Goal: Task Accomplishment & Management: Use online tool/utility

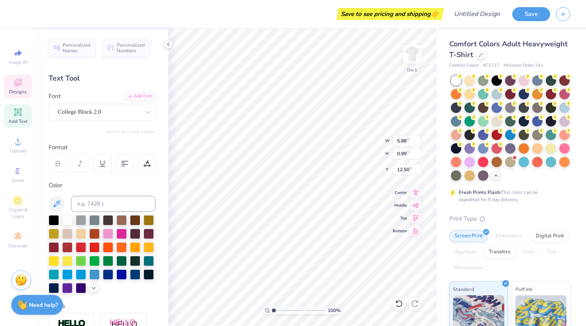
type input "5.88"
type input "0.99"
type input "12.50"
click at [120, 121] on div "Personalized Names Personalized Numbers Text Tool Add Font Font The Rumor Switc…" at bounding box center [102, 177] width 132 height 296
click at [119, 116] on div "The Rumor" at bounding box center [99, 112] width 84 height 12
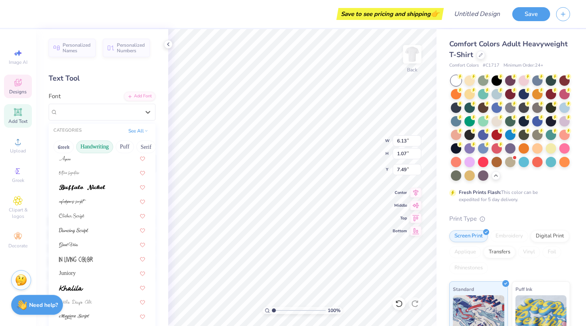
scroll to position [43, 0]
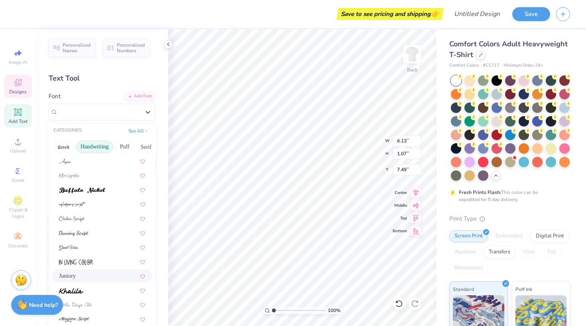
click at [104, 271] on div "Juniory" at bounding box center [102, 275] width 100 height 13
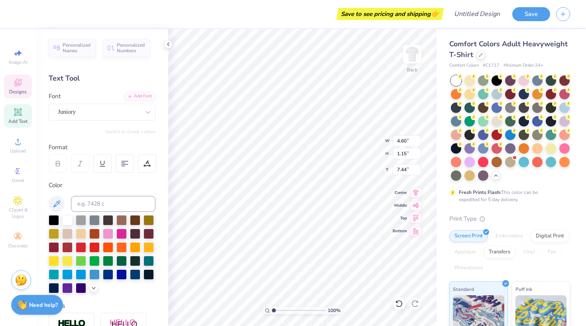
type input "4.60"
type input "1.15"
type input "7.44"
type textarea "Leadership"
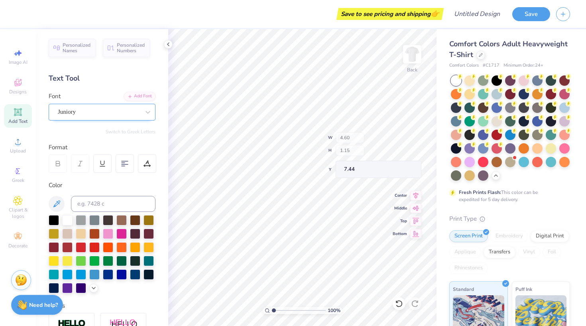
click at [100, 107] on div "Juniory" at bounding box center [99, 112] width 84 height 12
click at [128, 110] on div "Juniory" at bounding box center [99, 112] width 84 height 12
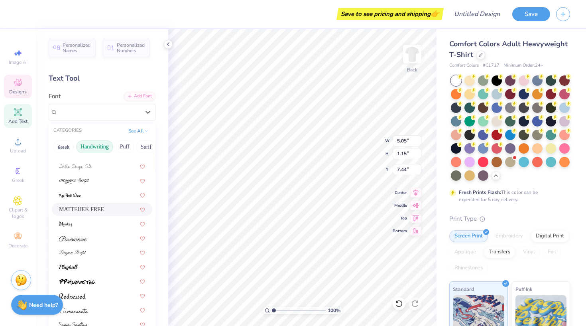
scroll to position [181, 0]
click at [110, 265] on div at bounding box center [102, 267] width 86 height 8
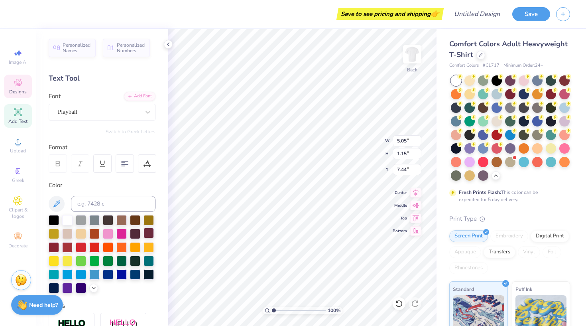
type input "4.63"
type input "1.12"
type input "7.46"
type input "7.33"
type input "5.58"
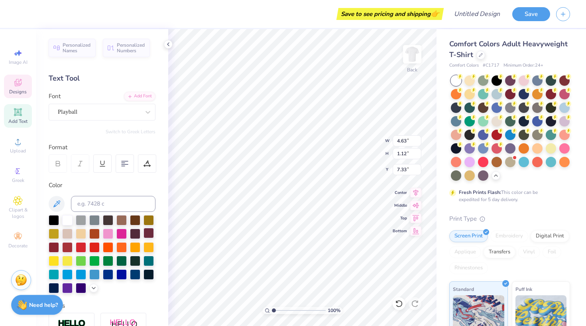
type input "1.35"
click at [349, 137] on div "100 % Back W 5.58 4.63 " H 1.35 1.12 " Y 7.33 7.33 " Center Middle Top Bottom" at bounding box center [302, 177] width 268 height 296
click at [348, 152] on div "100 % Back W 5.58 5.58 " H 1.35 1.35 " Y 7.33 7.33 " Center Middle Top Bottom" at bounding box center [302, 177] width 268 height 296
type input "7.00"
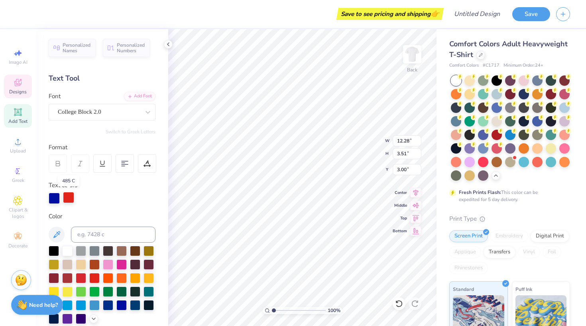
click at [69, 194] on div at bounding box center [68, 197] width 11 height 11
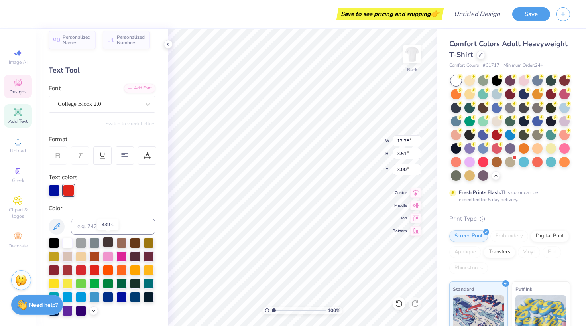
scroll to position [11, 0]
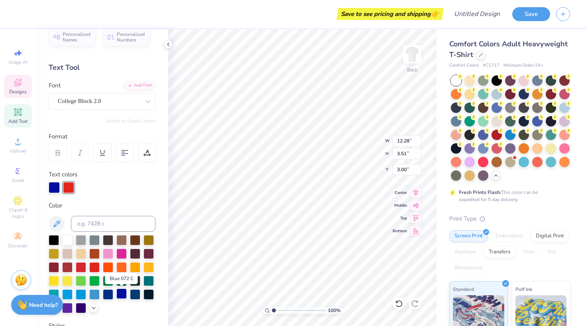
click at [122, 293] on div at bounding box center [121, 293] width 10 height 10
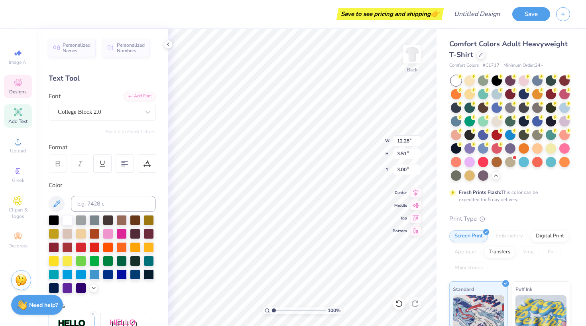
scroll to position [0, 0]
click at [401, 302] on icon at bounding box center [399, 303] width 8 height 8
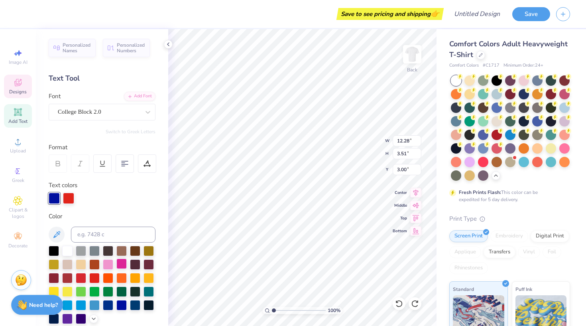
click at [122, 269] on div at bounding box center [121, 263] width 10 height 10
click at [71, 199] on div at bounding box center [68, 197] width 11 height 11
click at [120, 306] on div at bounding box center [121, 304] width 10 height 10
click at [57, 196] on div at bounding box center [54, 197] width 11 height 11
click at [96, 278] on div at bounding box center [94, 277] width 10 height 10
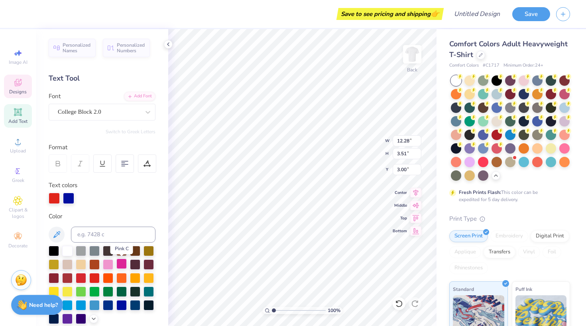
click at [125, 265] on div at bounding box center [121, 263] width 10 height 10
click at [68, 197] on div at bounding box center [68, 197] width 11 height 11
click at [97, 277] on div at bounding box center [94, 277] width 10 height 10
click at [52, 194] on div at bounding box center [54, 197] width 11 height 11
click at [124, 305] on div at bounding box center [121, 304] width 10 height 10
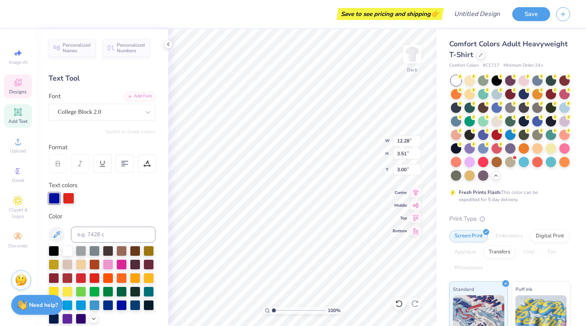
click at [150, 208] on div "Personalized Names Personalized Numbers Text Tool Add Font Font College Block 2…" at bounding box center [102, 177] width 132 height 296
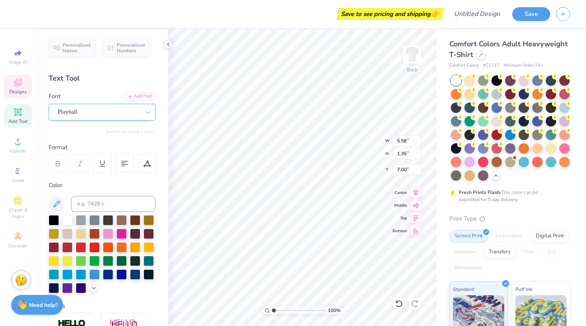
click at [134, 118] on div "Playball" at bounding box center [102, 112] width 107 height 17
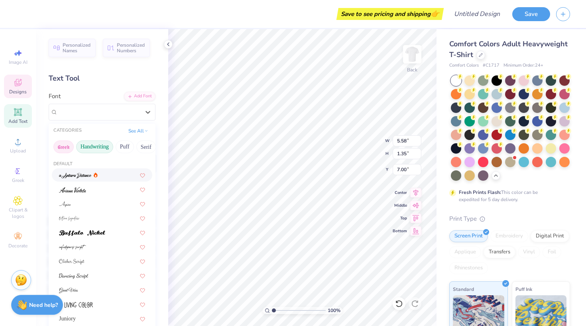
click at [63, 151] on button "Greek" at bounding box center [63, 146] width 20 height 13
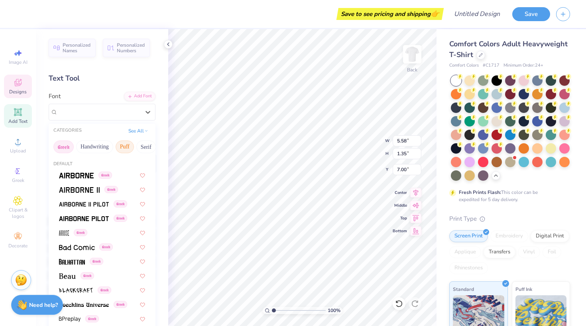
click at [122, 145] on button "Puff" at bounding box center [125, 146] width 18 height 13
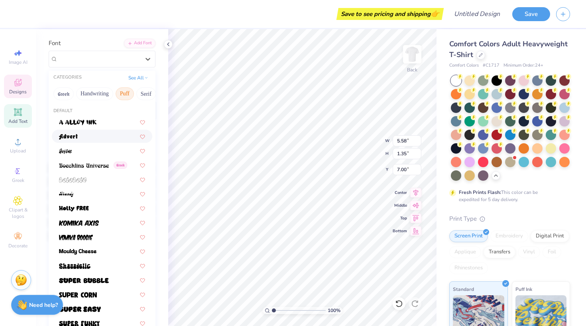
scroll to position [52, 0]
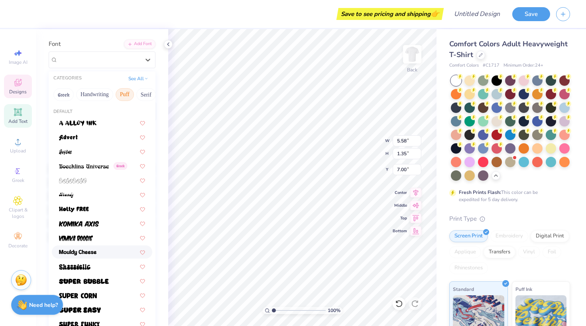
click at [96, 249] on span at bounding box center [77, 251] width 37 height 8
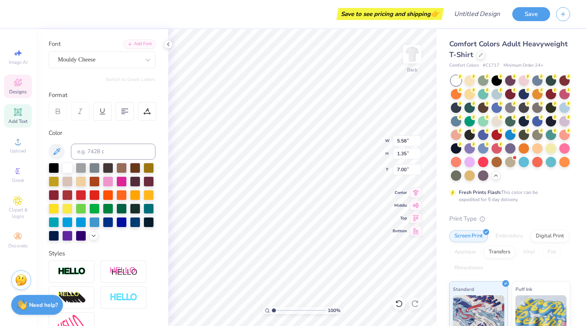
type input "6.91"
type input "1.39"
type input "6.98"
click at [123, 55] on div "Mouldy Cheese" at bounding box center [99, 59] width 84 height 12
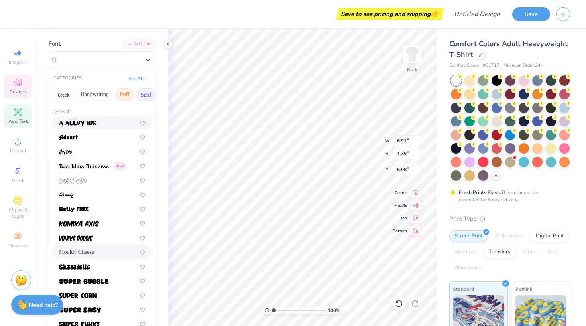
click at [139, 96] on button "Serif" at bounding box center [146, 94] width 20 height 13
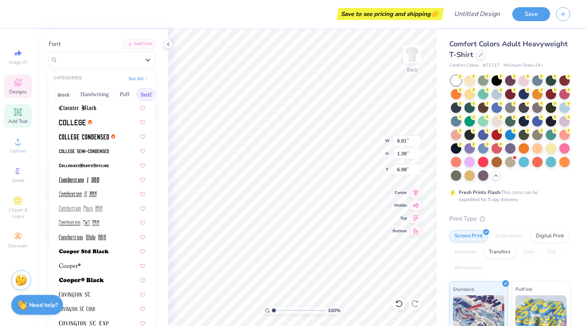
scroll to position [216, 0]
click at [88, 250] on img at bounding box center [84, 252] width 50 height 6
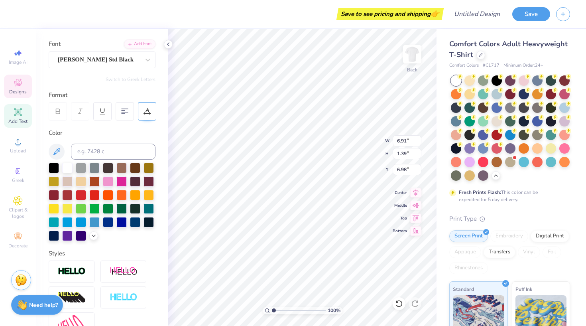
type input "8.01"
type input "1.22"
type input "7.07"
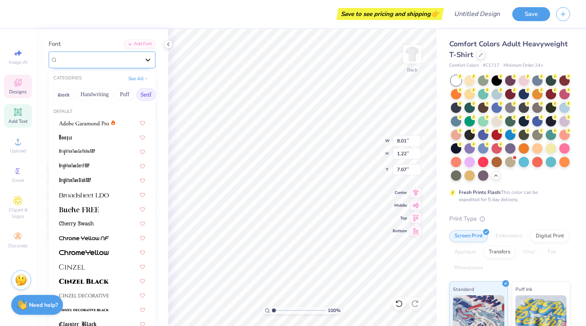
click at [143, 63] on div at bounding box center [148, 60] width 14 height 14
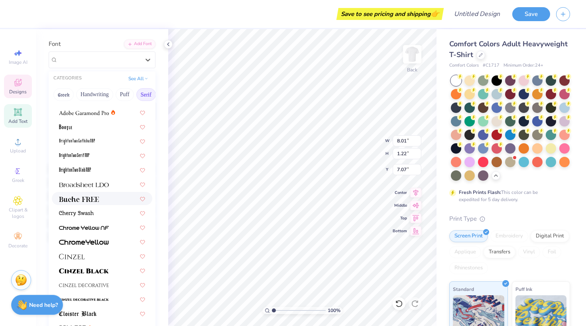
click at [100, 199] on div at bounding box center [102, 198] width 86 height 8
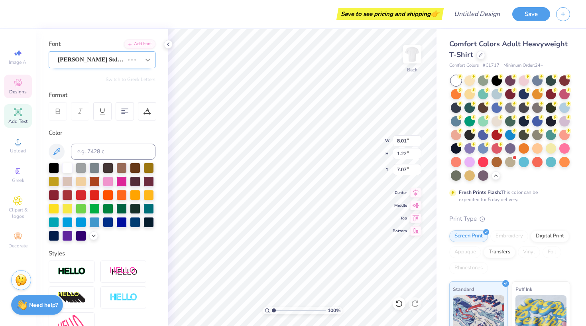
click at [145, 59] on icon at bounding box center [148, 60] width 8 height 8
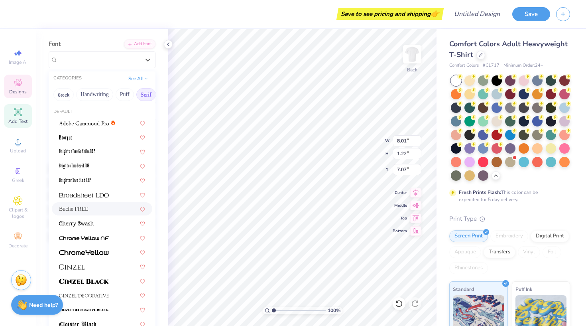
type input "6.79"
type input "1.39"
type input "6.98"
click at [96, 284] on img at bounding box center [84, 281] width 50 height 6
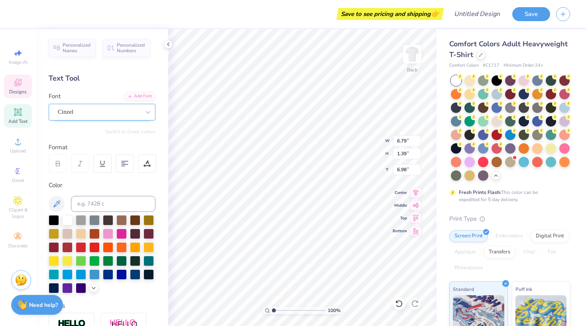
type input "8.25"
type input "0.97"
type input "7.19"
click at [132, 111] on div "Cinzel" at bounding box center [99, 112] width 84 height 12
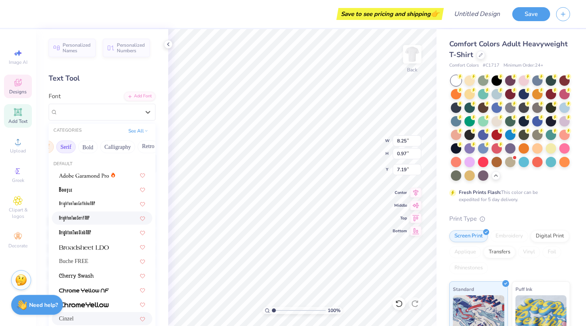
scroll to position [0, 106]
click at [72, 148] on button "Bold" at bounding box center [62, 146] width 20 height 13
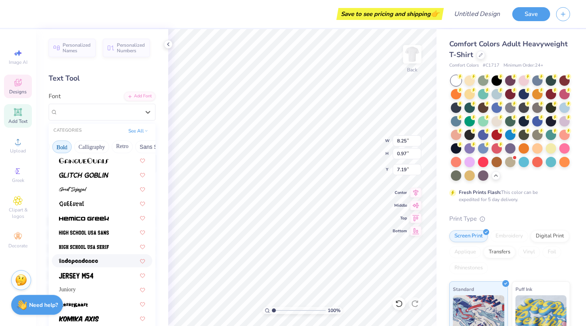
scroll to position [408, 0]
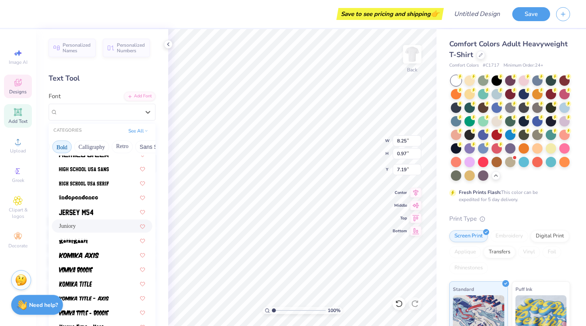
click at [101, 223] on div "Juniory" at bounding box center [102, 226] width 86 height 8
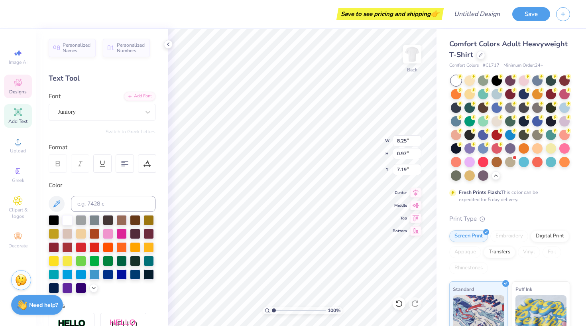
type input "6.09"
type input "1.39"
type input "6.98"
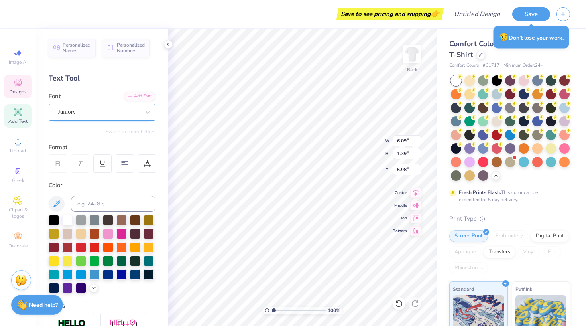
click at [122, 107] on div "Juniory" at bounding box center [99, 112] width 84 height 12
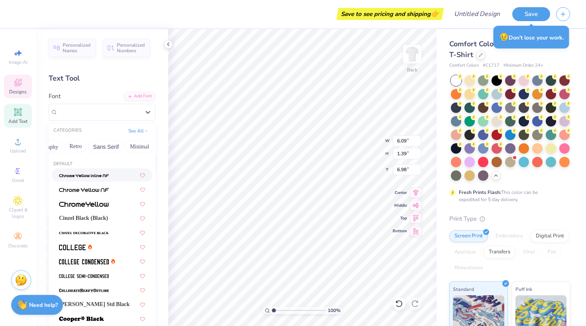
scroll to position [0, 145]
click at [90, 151] on button "Retro" at bounding box center [82, 146] width 21 height 13
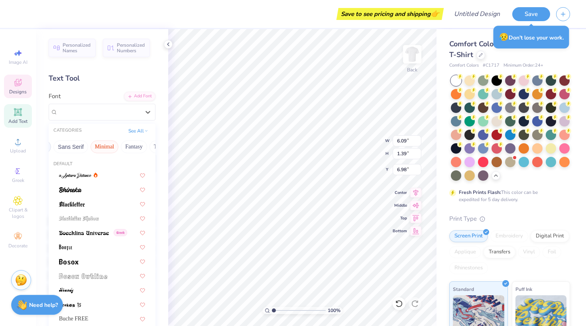
scroll to position [0, 204]
click at [94, 151] on button "Minimal" at bounding box center [89, 146] width 28 height 13
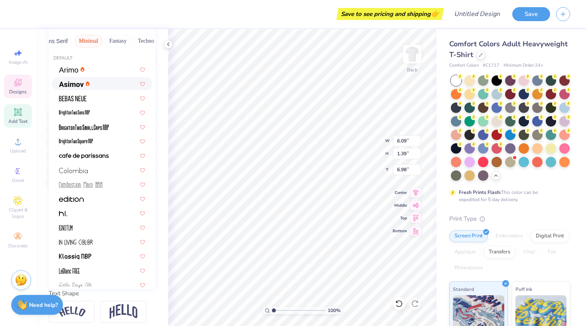
scroll to position [0, 0]
click at [124, 42] on button "Fantasy" at bounding box center [118, 41] width 26 height 13
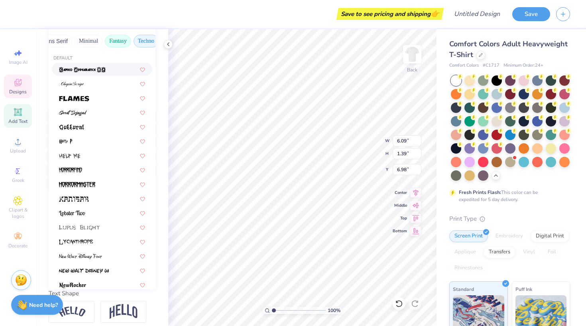
click at [141, 40] on button "Techno" at bounding box center [146, 41] width 25 height 13
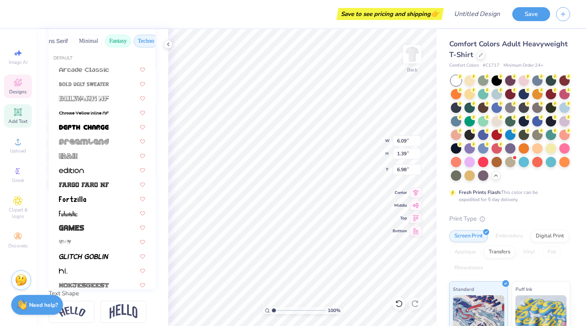
click at [125, 42] on button "Fantasy" at bounding box center [118, 41] width 26 height 13
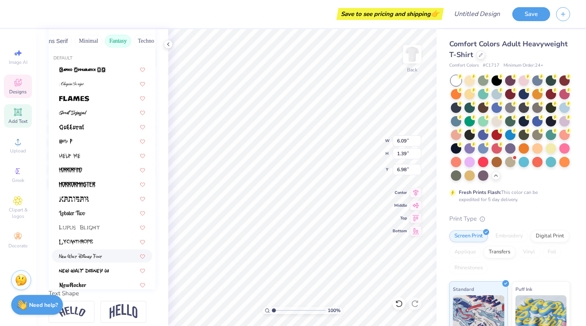
click at [85, 255] on img at bounding box center [80, 256] width 43 height 6
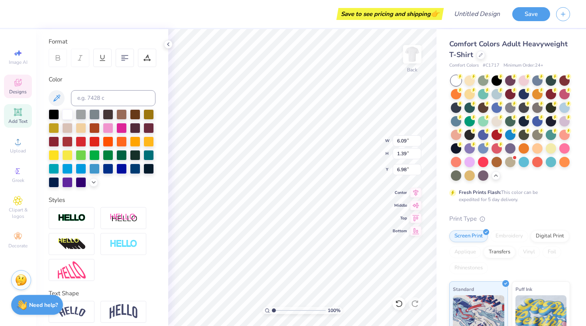
type input "4.42"
type input "1.29"
type input "7.04"
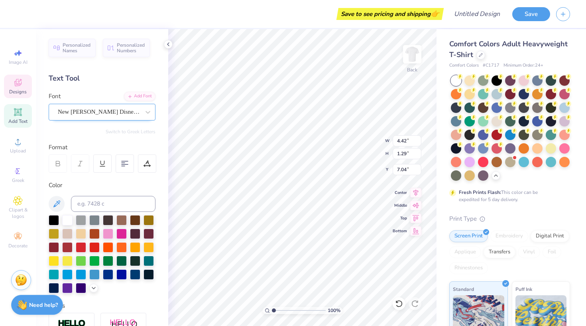
scroll to position [0, 0]
click at [100, 113] on span "New Walt Disney Font" at bounding box center [99, 111] width 82 height 9
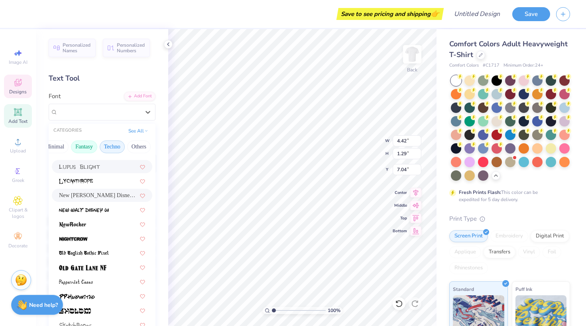
scroll to position [0, 239]
click at [139, 145] on button "Others" at bounding box center [139, 146] width 24 height 13
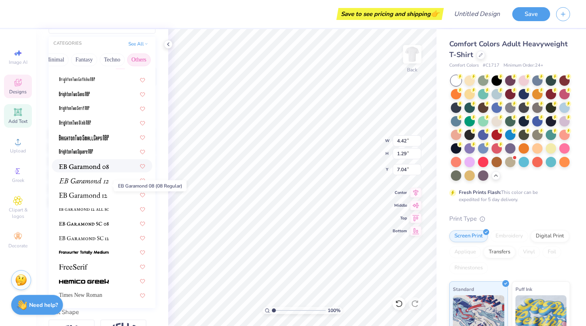
scroll to position [91, 0]
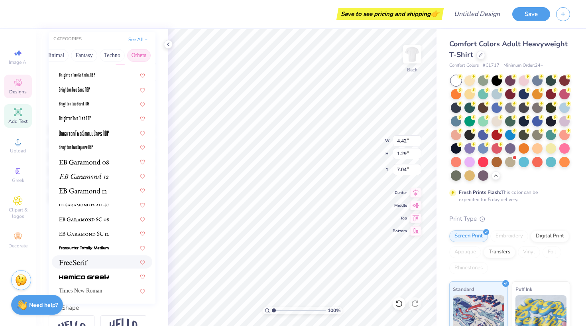
click at [95, 267] on div at bounding box center [102, 261] width 100 height 13
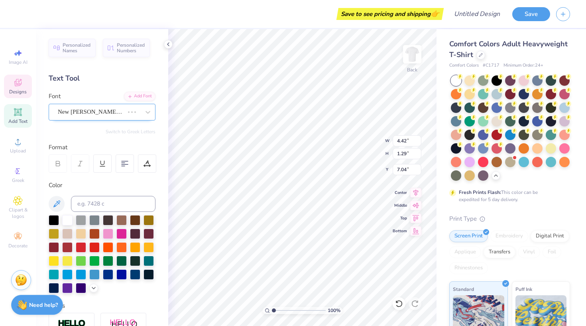
scroll to position [0, 0]
click at [96, 110] on span "New Walt Disney Font" at bounding box center [91, 111] width 66 height 9
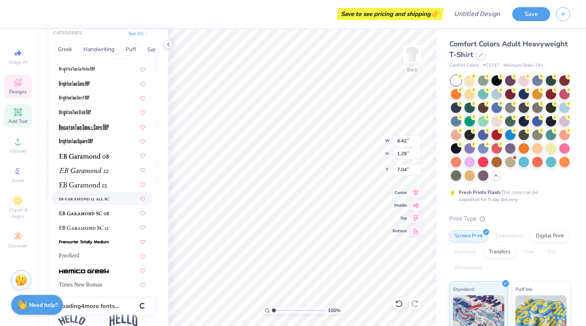
scroll to position [101, 0]
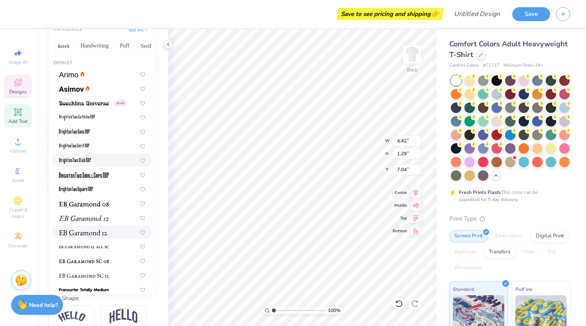
type input "5.83"
type input "1.23"
type input "7.07"
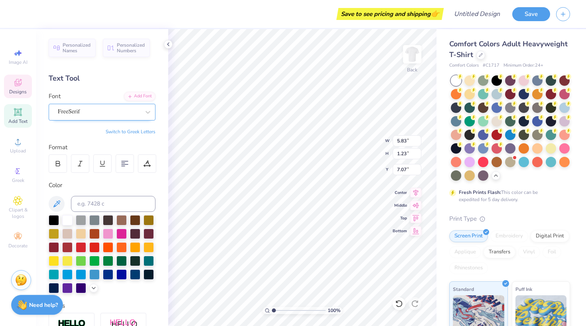
scroll to position [0, 0]
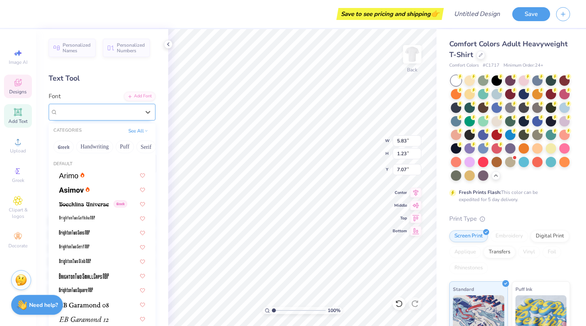
click at [116, 112] on div "FreeSerif" at bounding box center [99, 112] width 84 height 12
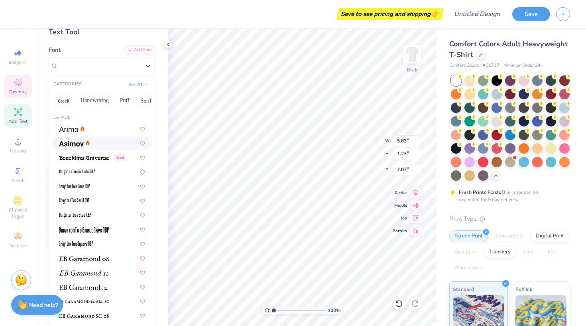
scroll to position [39, 0]
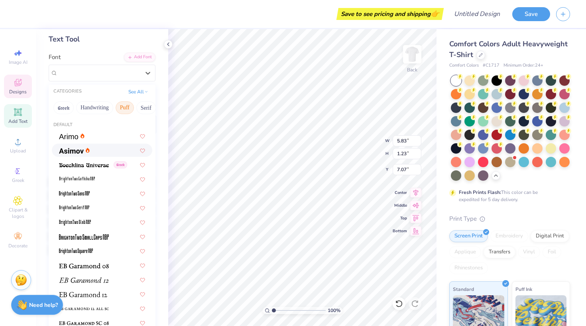
click at [128, 102] on button "Puff" at bounding box center [125, 107] width 18 height 13
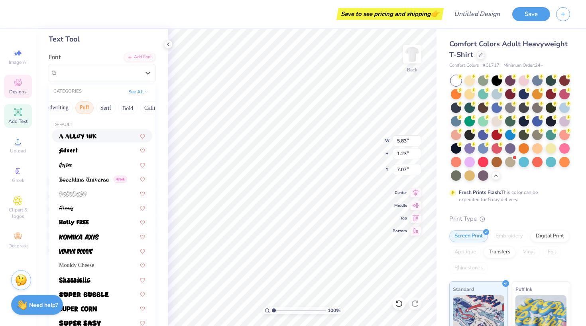
scroll to position [0, 51]
click at [102, 112] on button "Serif" at bounding box center [95, 107] width 20 height 13
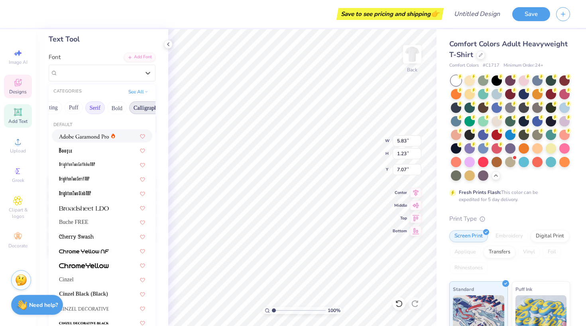
click at [141, 106] on button "Calligraphy" at bounding box center [146, 107] width 35 height 13
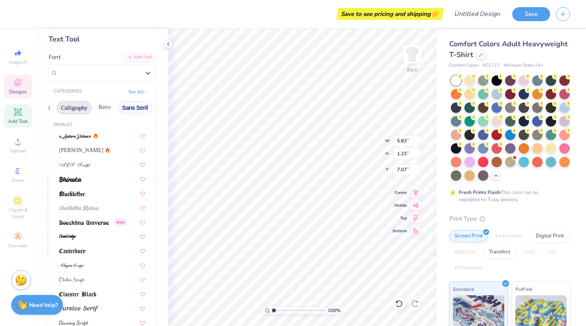
scroll to position [0, 119]
click at [115, 110] on button "Retro" at bounding box center [108, 107] width 21 height 13
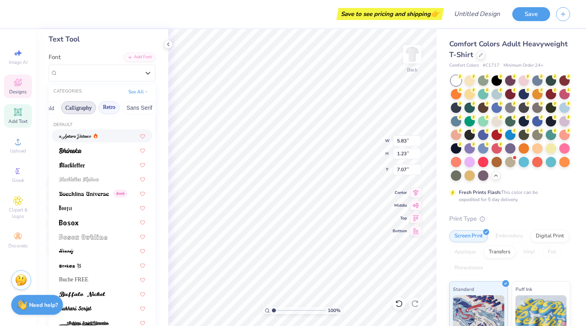
scroll to position [0, 98]
click at [77, 107] on button "Bold" at bounding box center [70, 107] width 20 height 13
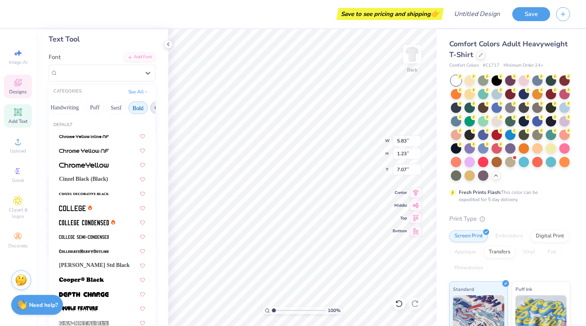
scroll to position [0, 29]
click at [72, 206] on img at bounding box center [72, 208] width 27 height 6
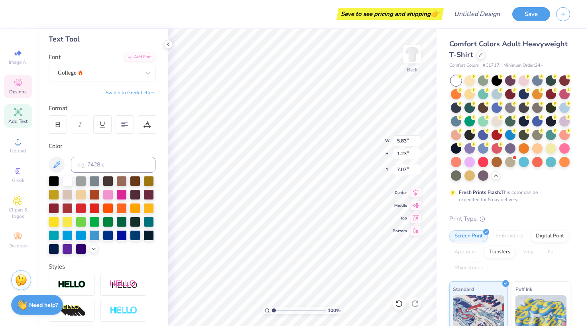
type input "6.26"
type input "0.93"
type input "7.21"
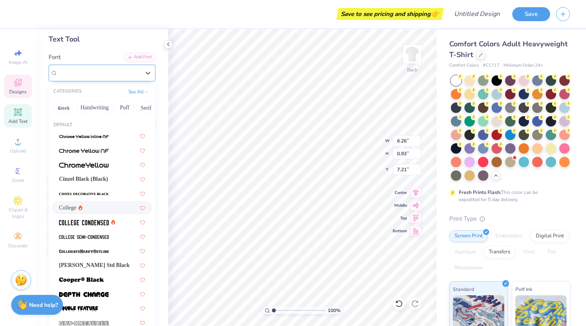
click at [136, 69] on div "College" at bounding box center [99, 73] width 84 height 12
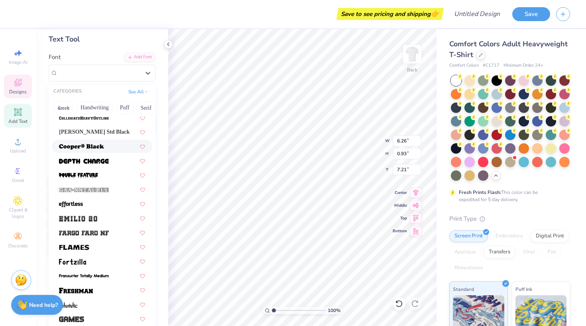
scroll to position [134, 0]
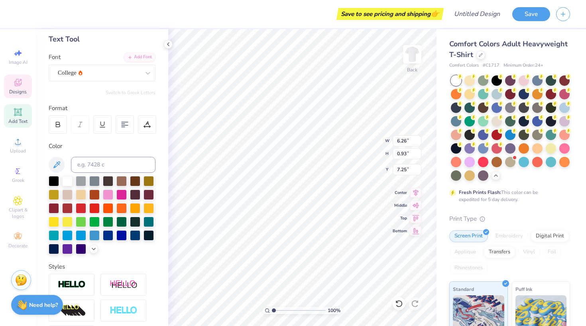
type input "7.06"
type input "1.05"
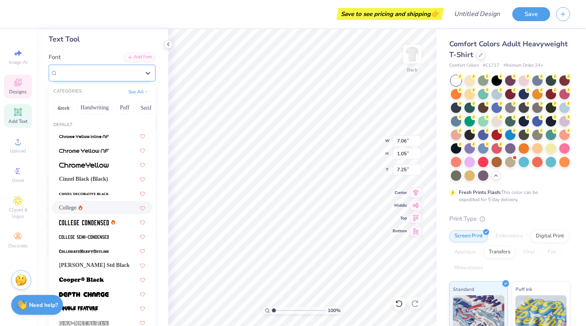
click at [135, 74] on div "College" at bounding box center [99, 73] width 84 height 12
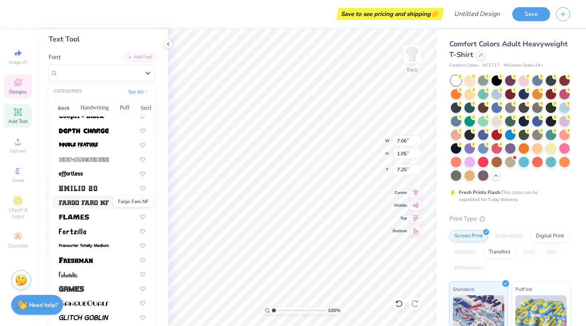
scroll to position [165, 0]
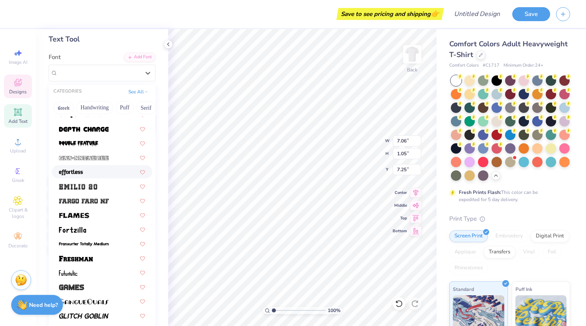
click at [87, 173] on div at bounding box center [102, 171] width 86 height 8
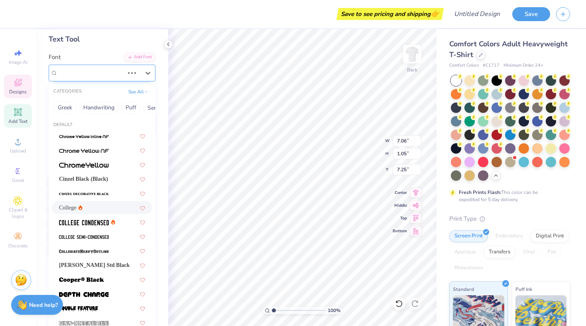
click at [117, 75] on div "College" at bounding box center [91, 73] width 68 height 12
type input "6.66"
type input "1.53"
type input "7.01"
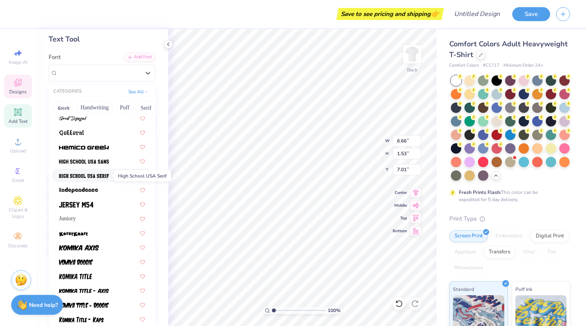
scroll to position [376, 0]
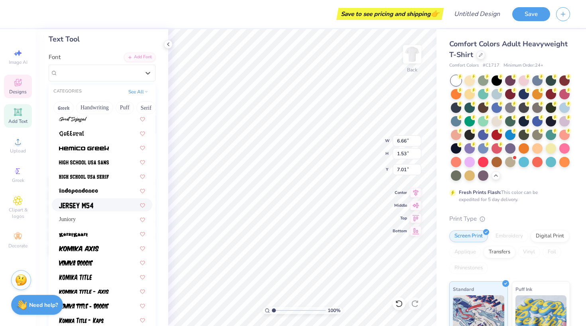
click at [107, 208] on div at bounding box center [102, 204] width 86 height 8
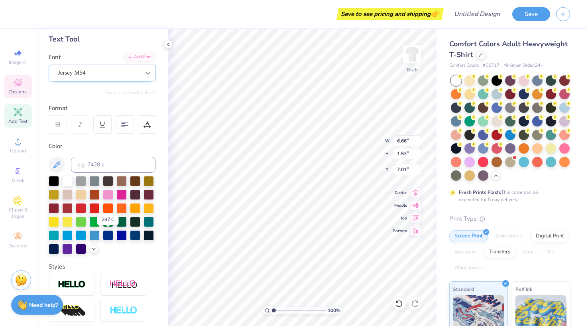
type input "7.00"
type input "1.18"
type input "7.19"
click at [147, 69] on icon at bounding box center [148, 73] width 8 height 8
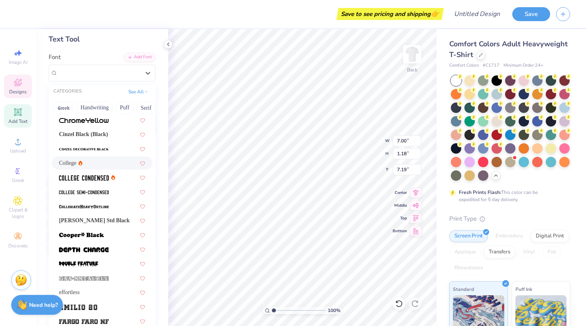
scroll to position [114, 0]
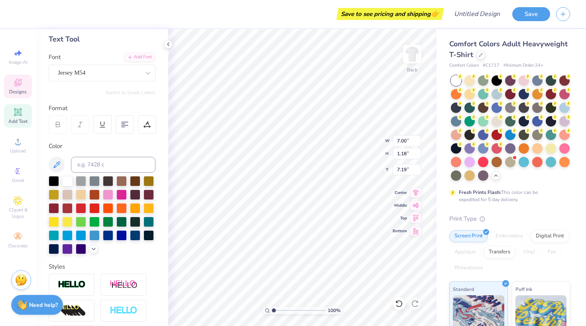
type input "7.31"
type input "12.28"
type input "3.51"
type input "3.00"
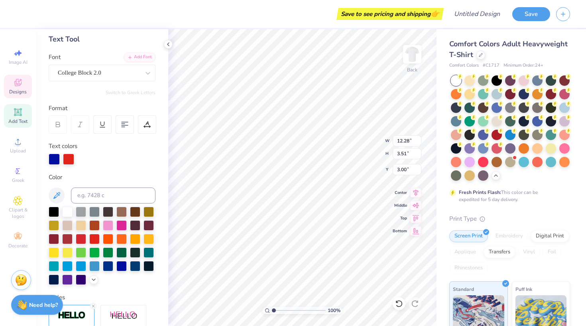
type input "7.00"
type input "1.18"
type input "7.31"
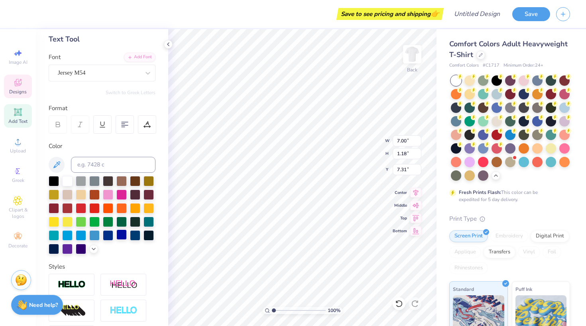
click at [123, 236] on div at bounding box center [121, 234] width 10 height 10
type input "7.35"
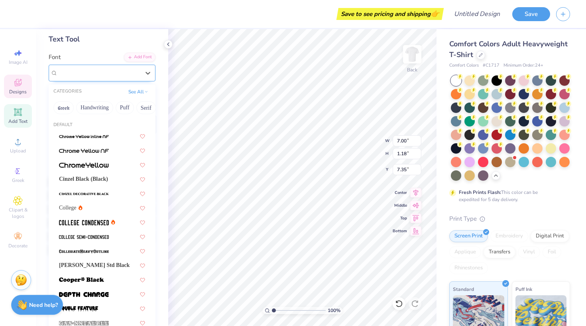
click at [132, 79] on div "Jersey M54" at bounding box center [102, 73] width 107 height 17
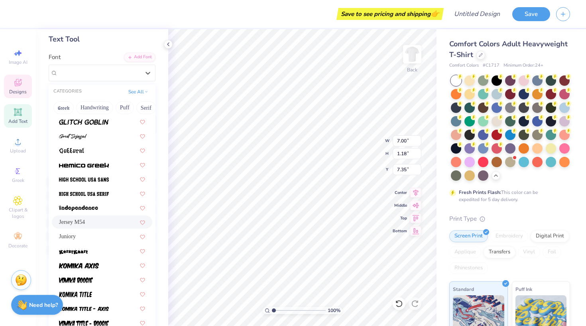
scroll to position [367, 0]
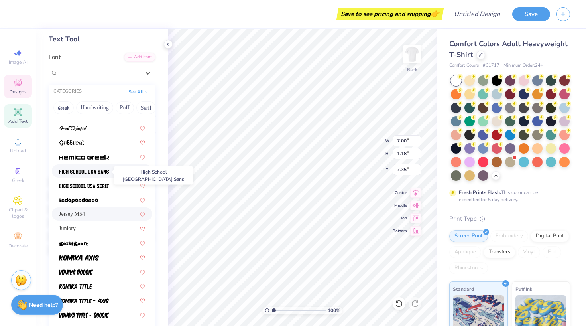
click at [97, 174] on img at bounding box center [84, 172] width 50 height 6
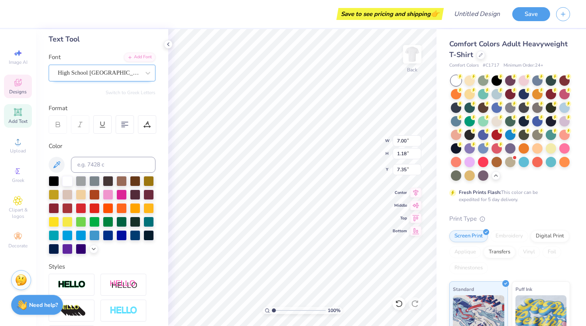
type input "8.01"
type input "1.22"
type input "7.33"
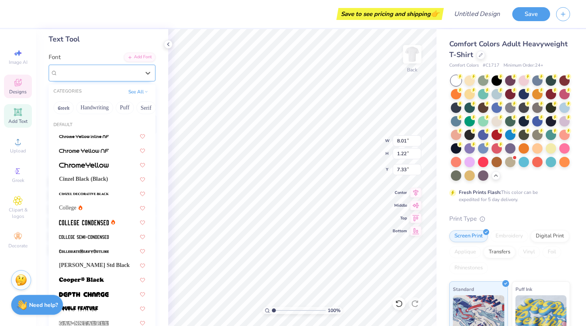
click at [129, 73] on div "High School USA Sans" at bounding box center [99, 73] width 84 height 12
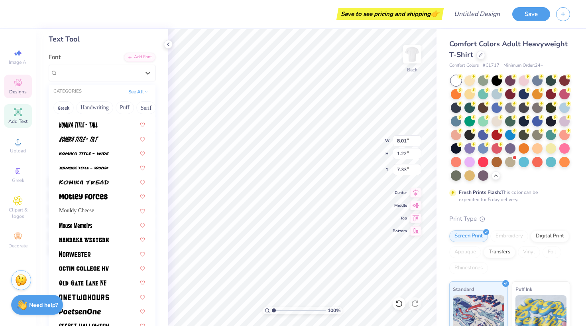
scroll to position [601, 0]
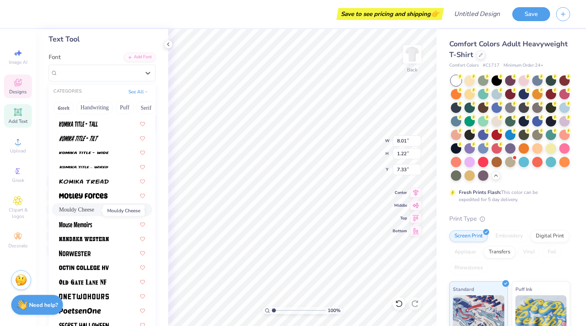
click at [94, 213] on span "Mouldy Cheese" at bounding box center [76, 209] width 35 height 8
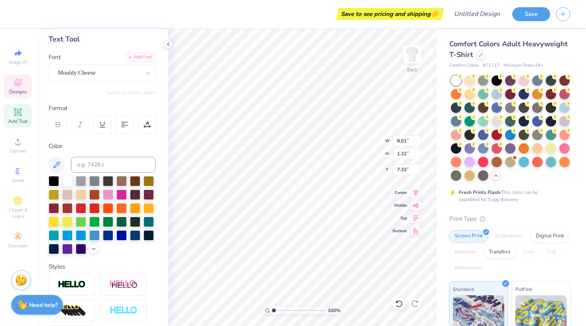
type input "7.80"
type input "1.57"
type input "7.16"
click at [135, 66] on div "Mouldy Cheese" at bounding box center [102, 73] width 107 height 17
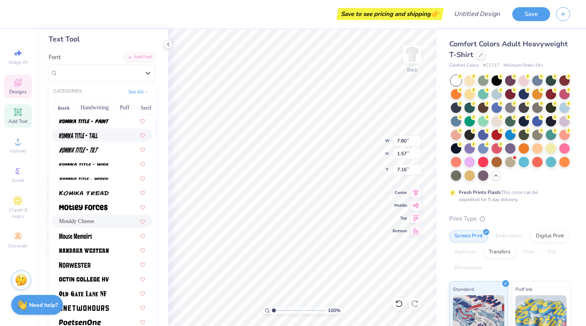
scroll to position [605, 0]
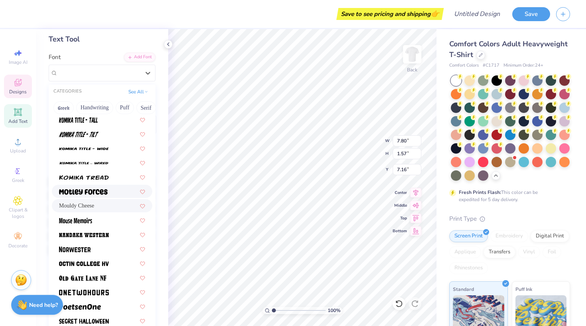
click at [124, 194] on div at bounding box center [102, 191] width 86 height 8
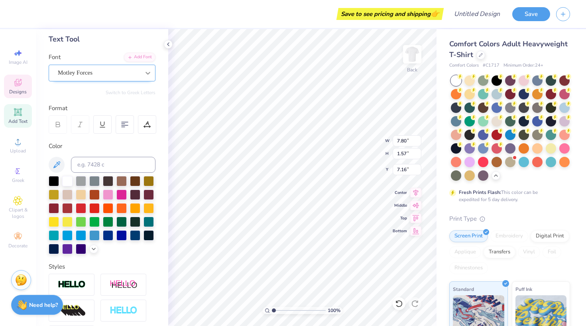
type input "7.70"
type input "1.16"
type input "7.36"
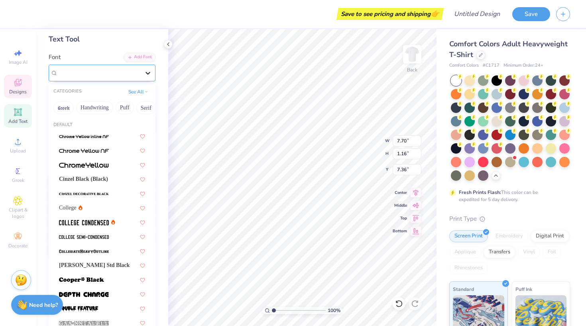
click at [145, 72] on icon at bounding box center [148, 73] width 8 height 8
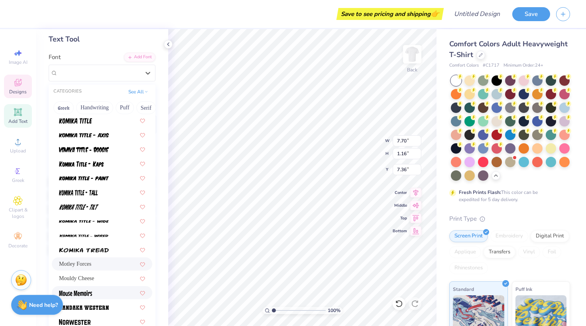
scroll to position [532, 0]
click at [86, 205] on img at bounding box center [78, 207] width 39 height 6
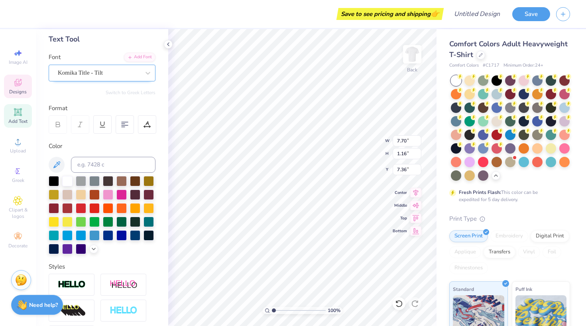
click at [132, 79] on div "Komika Title - Tilt" at bounding box center [99, 73] width 84 height 12
type input "6.70"
type input "1.63"
type input "7.13"
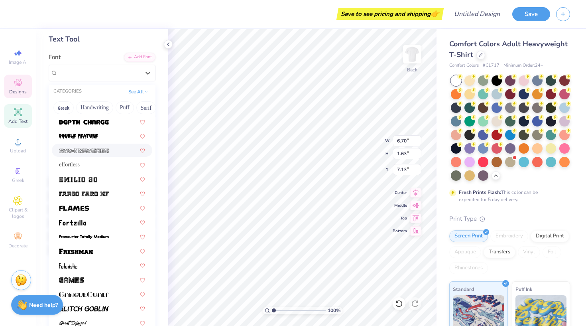
scroll to position [173, 0]
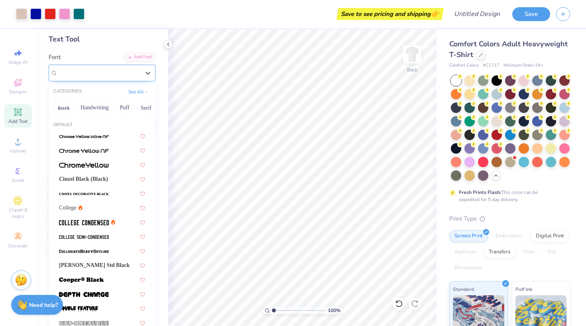
click at [104, 72] on div "Komika Title - Tilt" at bounding box center [99, 73] width 84 height 12
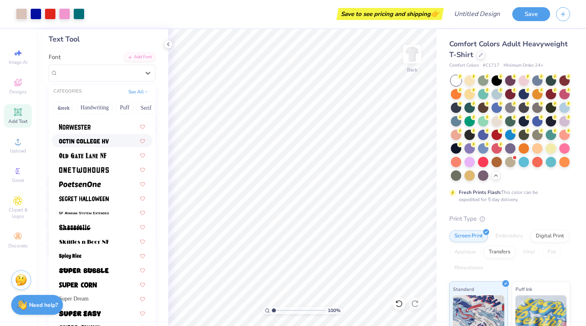
scroll to position [728, 0]
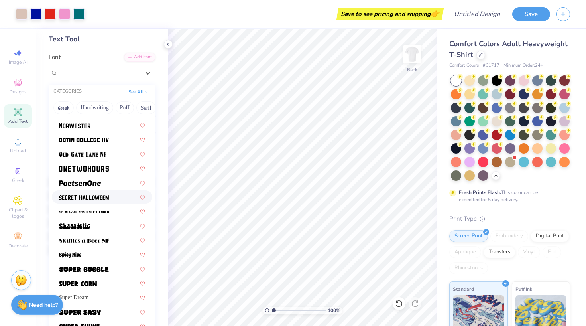
click at [108, 200] on img at bounding box center [84, 197] width 50 height 6
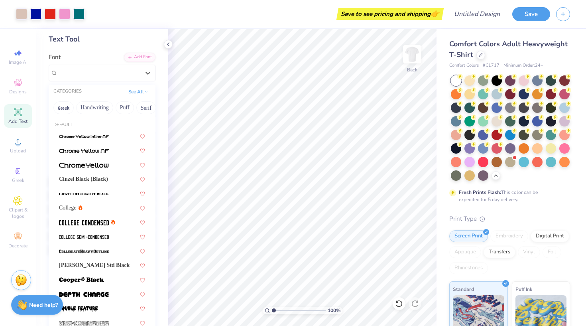
click at [132, 71] on div "Secret Halloween" at bounding box center [99, 73] width 84 height 12
click at [117, 75] on div "Secret Halloween" at bounding box center [99, 73] width 84 height 12
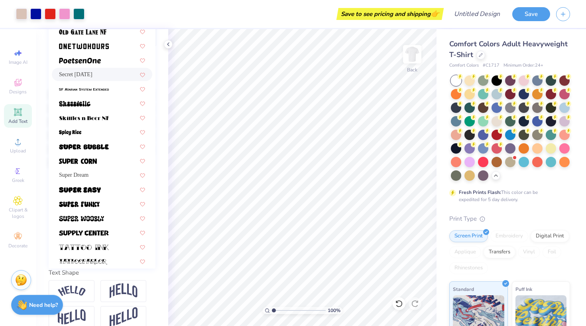
scroll to position [754, 0]
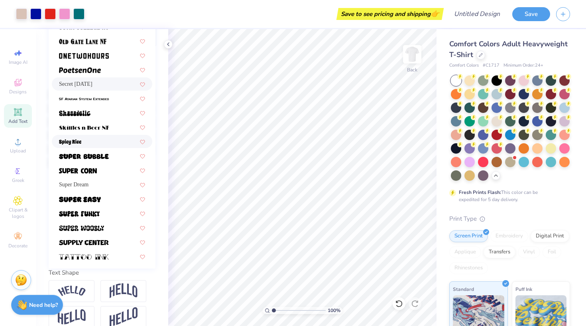
click at [115, 143] on div at bounding box center [102, 141] width 86 height 8
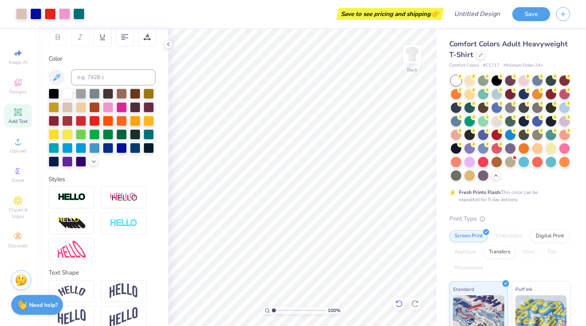
click at [401, 305] on icon at bounding box center [398, 303] width 7 height 7
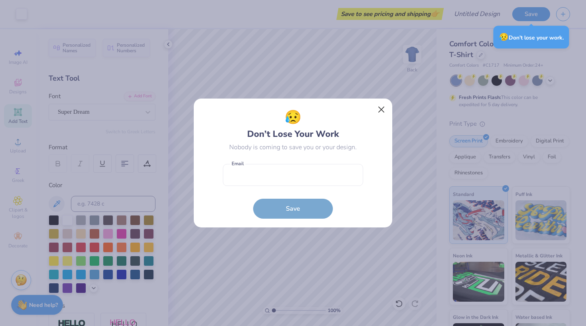
click at [381, 110] on button "Close" at bounding box center [381, 109] width 15 height 15
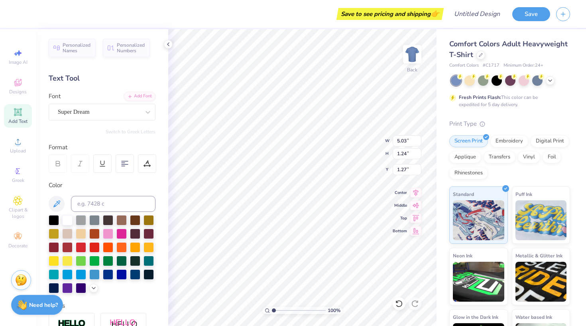
type input "1.52"
type textarea "l"
type textarea "LEADERSHIP"
type input "4.87"
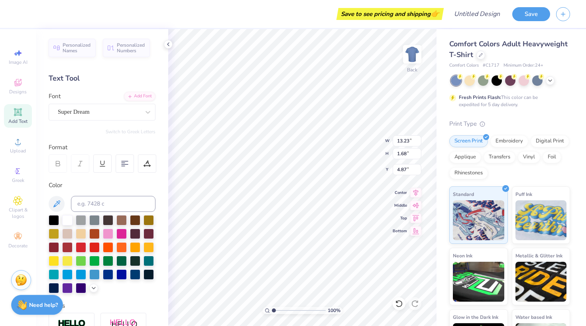
type input "8.66"
type input "1.10"
type input "5.25"
type input "4.45"
type input "0.57"
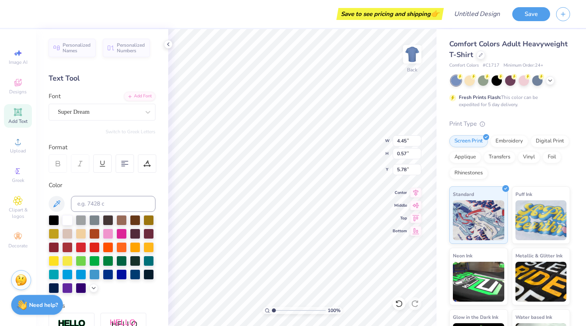
type input "3.49"
type input "1.76"
type input "1.27"
type input "2.27"
click at [550, 81] on icon at bounding box center [550, 80] width 6 height 6
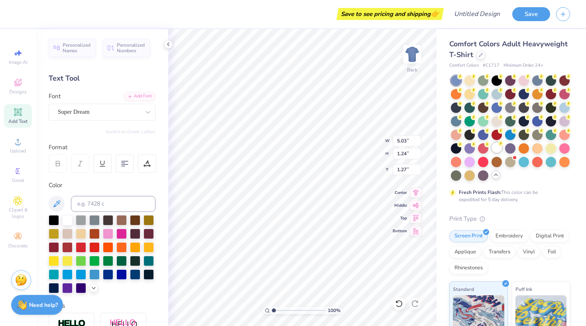
click at [499, 146] on div at bounding box center [496, 147] width 10 height 10
click at [118, 273] on div at bounding box center [121, 273] width 10 height 10
type input "2.53"
type input "0.97"
type input "2.27"
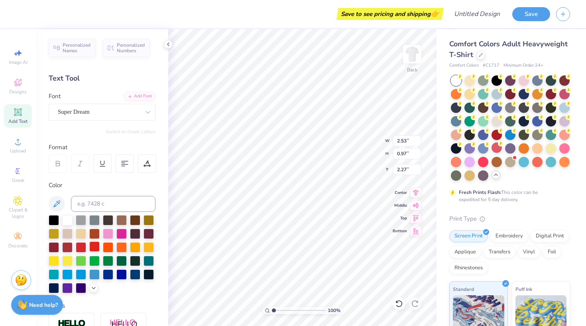
click at [99, 248] on div at bounding box center [94, 246] width 10 height 10
click at [122, 275] on div at bounding box center [121, 273] width 10 height 10
click at [414, 59] on img at bounding box center [412, 54] width 32 height 32
click at [401, 49] on img at bounding box center [412, 54] width 32 height 32
click at [415, 51] on img at bounding box center [412, 54] width 32 height 32
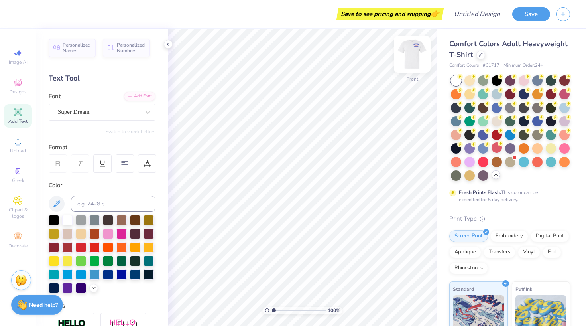
click at [418, 48] on img at bounding box center [412, 54] width 32 height 32
click at [418, 48] on img at bounding box center [412, 54] width 16 height 16
click at [412, 56] on img at bounding box center [412, 54] width 32 height 32
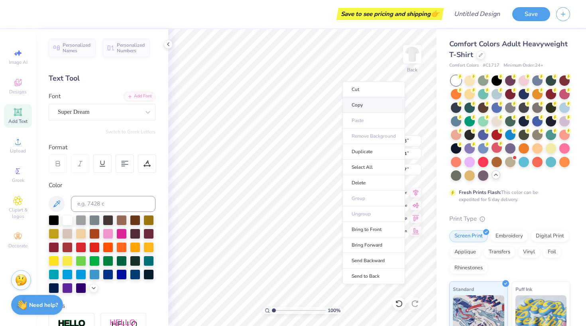
click at [356, 102] on li "Copy" at bounding box center [373, 105] width 63 height 16
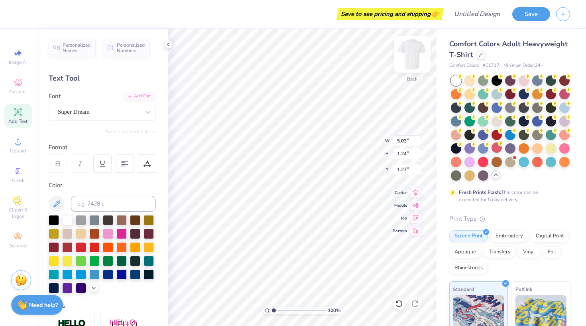
click at [415, 55] on img at bounding box center [412, 54] width 32 height 32
type input "3.80"
type textarea "E"
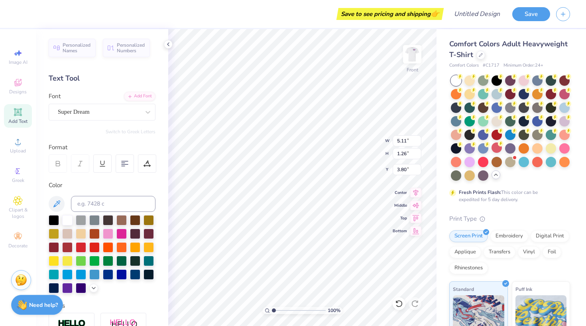
type textarea "HUSKIES"
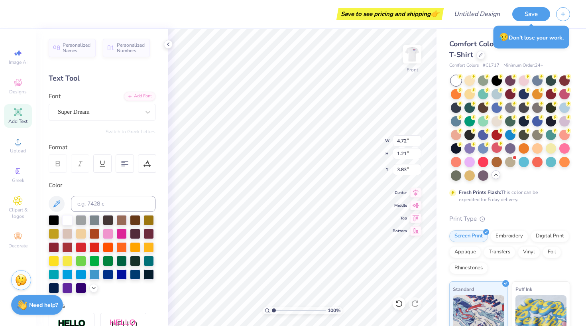
type input "5.41"
type input "7.93"
type input "2.03"
type input "11.37"
type input "2.92"
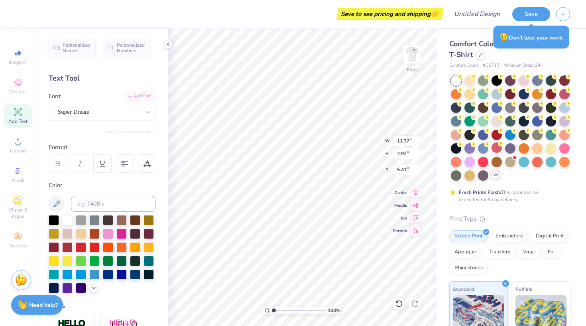
type input "4.20"
click at [336, 122] on li "Copy" at bounding box center [359, 125] width 63 height 16
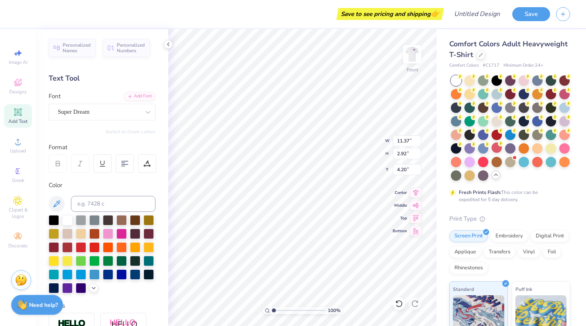
type input "15.09"
type textarea "H"
type textarea "LEADERSHIP"
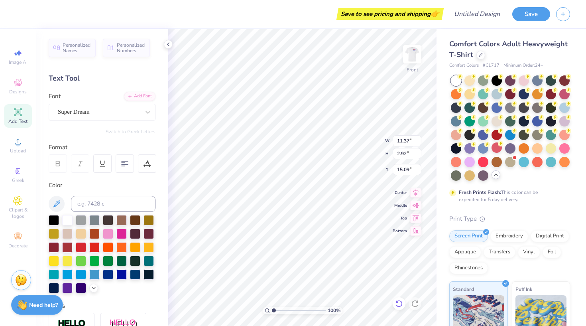
click at [385, 308] on div "100 % Front W 11.37 11.37 " H 2.92 2.92 " Y 15.09 15.09 " Center Middle Top Bot…" at bounding box center [302, 177] width 268 height 296
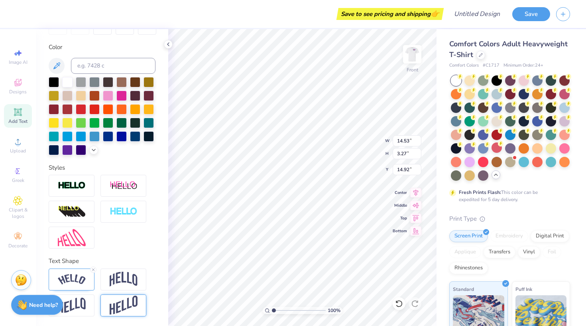
click at [135, 307] on img at bounding box center [124, 305] width 28 height 20
type input "12.59"
type input "3.13"
type input "16.60"
click at [94, 306] on div at bounding box center [72, 305] width 46 height 22
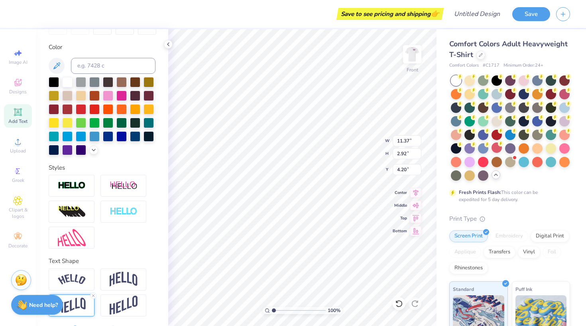
type input "9.38"
type input "2.47"
type input "4.42"
click at [115, 305] on img at bounding box center [124, 305] width 28 height 20
type input "3.35"
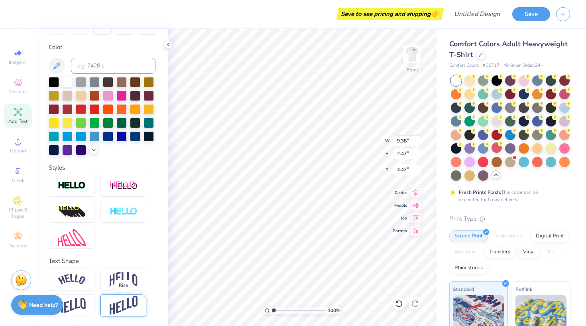
type input "3.99"
click at [86, 310] on div at bounding box center [72, 305] width 46 height 22
type input "2.47"
type input "4.42"
click at [110, 282] on img at bounding box center [124, 278] width 28 height 15
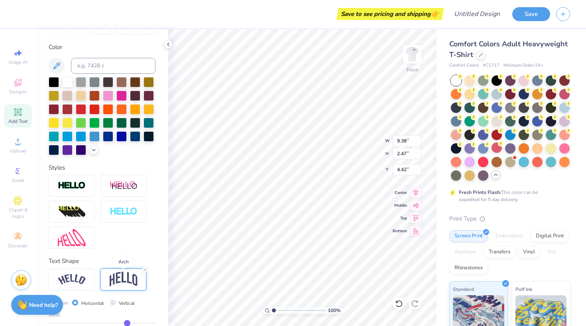
type input "3.42"
type input "3.95"
click at [83, 279] on img at bounding box center [72, 279] width 28 height 11
type input "11.37"
type input "2.92"
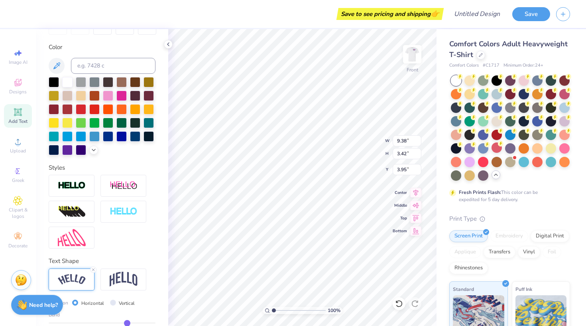
type input "4.20"
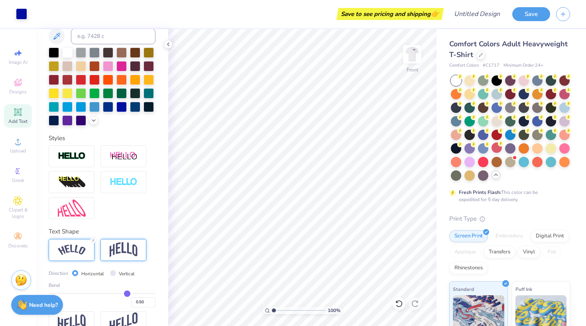
scroll to position [138, 0]
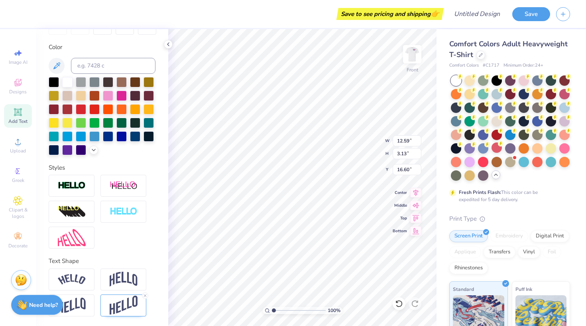
click at [135, 245] on div at bounding box center [102, 212] width 107 height 74
click at [83, 281] on img at bounding box center [72, 279] width 28 height 11
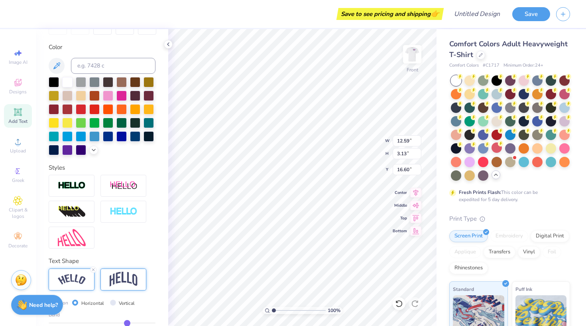
type input "14.53"
type input "3.27"
type input "16.54"
click at [419, 58] on img at bounding box center [412, 54] width 32 height 32
click at [125, 278] on img at bounding box center [124, 278] width 28 height 15
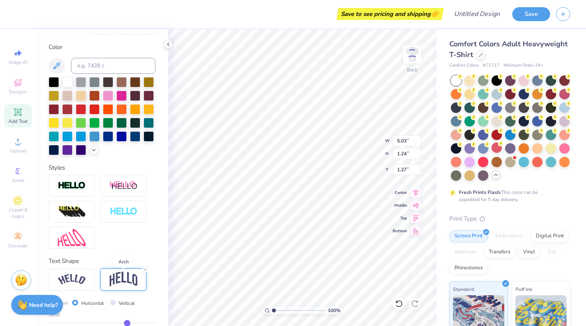
type input "4.21"
type input "1.47"
type input "1.16"
type input "2.53"
type input "0.97"
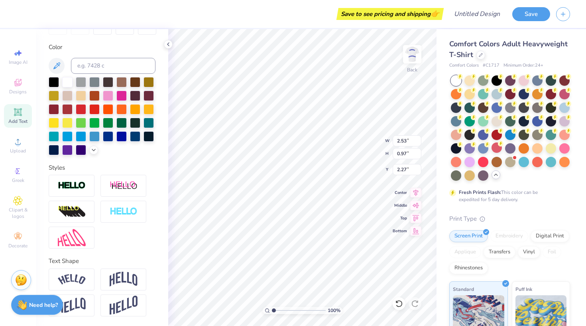
type input "2.51"
type input "4.45"
type input "0.57"
type input "3.49"
click at [405, 56] on img at bounding box center [412, 54] width 32 height 32
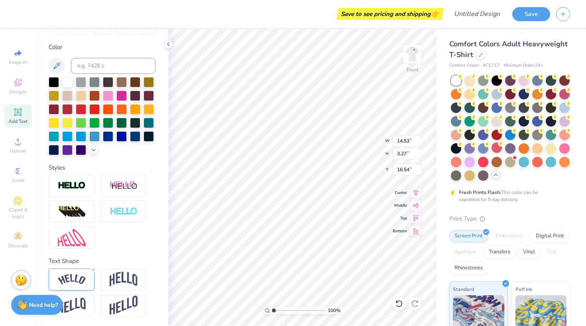
click at [138, 259] on div "Text Shape" at bounding box center [102, 260] width 107 height 9
click at [134, 275] on img at bounding box center [124, 278] width 28 height 15
type input "12.59"
type input "3.96"
type input "16.19"
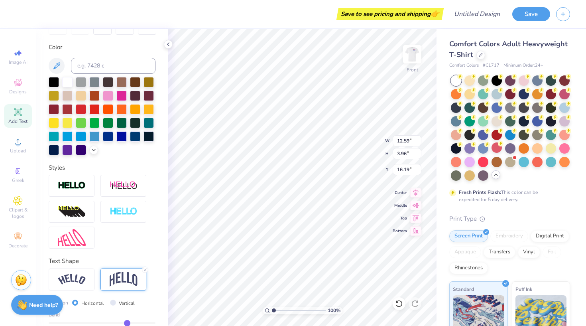
type input "11.37"
type input "2.92"
type input "4.20"
click at [134, 281] on img at bounding box center [124, 278] width 28 height 15
type input "9.38"
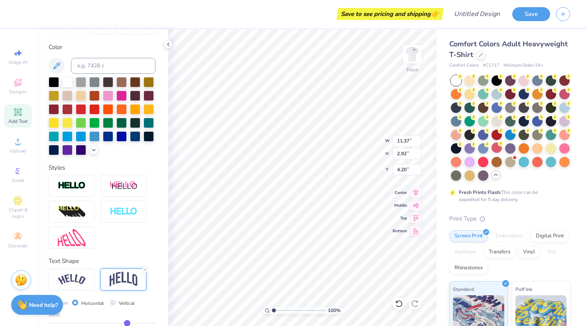
type input "3.42"
type input "3.95"
click at [145, 246] on div at bounding box center [102, 212] width 107 height 74
